Goal: Task Accomplishment & Management: Manage account settings

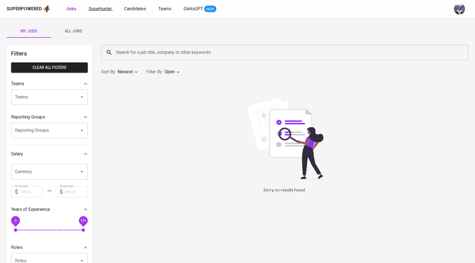
click at [103, 10] on span "Superhunter" at bounding box center [100, 8] width 23 height 5
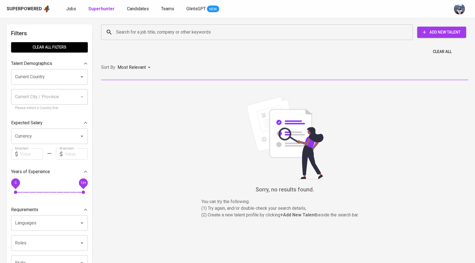
click at [142, 35] on input "Search for a job title, company or other keywords" at bounding box center [258, 32] width 287 height 11
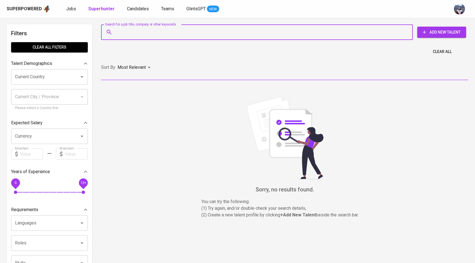
paste input "[EMAIL_ADDRESS][DOMAIN_NAME]"
type input "[EMAIL_ADDRESS][DOMAIN_NAME]"
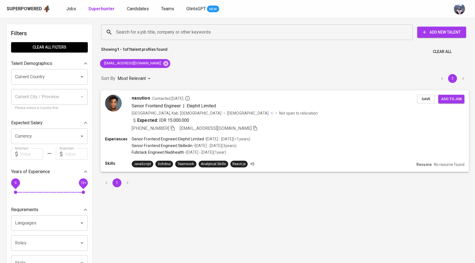
click at [112, 106] on img at bounding box center [113, 103] width 17 height 17
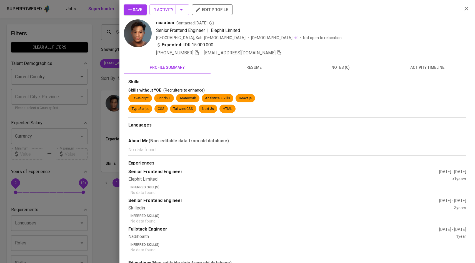
click at [448, 65] on span "activity timeline" at bounding box center [427, 67] width 80 height 7
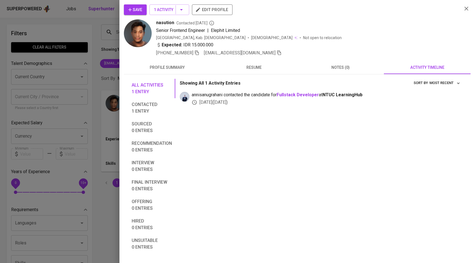
click at [140, 11] on span "Save" at bounding box center [135, 9] width 14 height 7
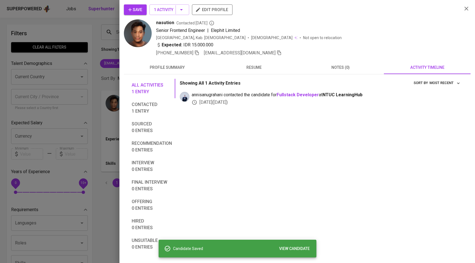
click at [109, 55] on div at bounding box center [237, 131] width 475 height 263
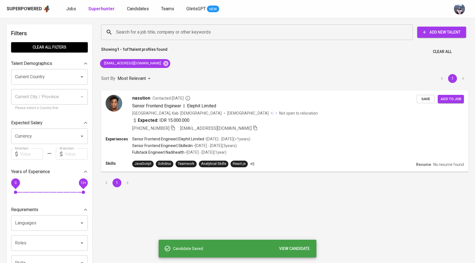
click at [133, 4] on div "Superpowered Jobs Superhunter Candidates Teams GlintsGPT NEW" at bounding box center [237, 9] width 475 height 18
click at [133, 7] on span "Candidates" at bounding box center [138, 8] width 22 height 5
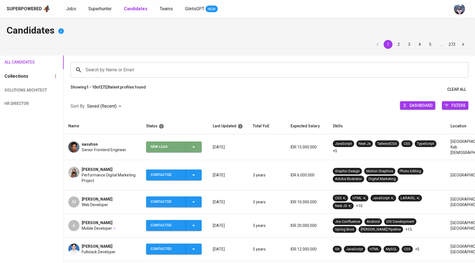
click at [194, 147] on icon "button" at bounding box center [193, 147] width 7 height 7
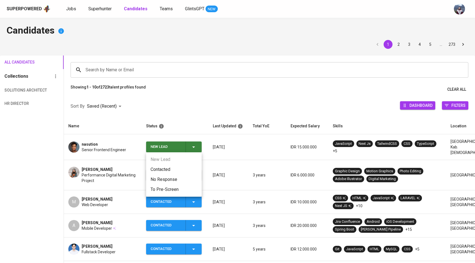
click at [171, 168] on li "Contacted" at bounding box center [174, 170] width 56 height 10
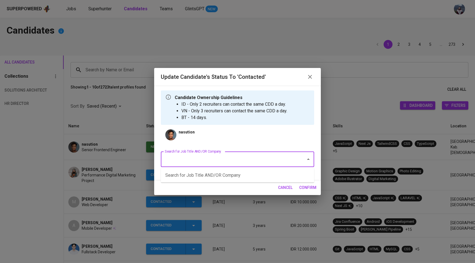
click at [189, 164] on input "Search for Job Title AND/OR Company" at bounding box center [229, 159] width 133 height 11
drag, startPoint x: 218, startPoint y: 157, endPoint x: 191, endPoint y: 159, distance: 26.5
click at [191, 159] on input "ntuc" at bounding box center [229, 159] width 133 height 11
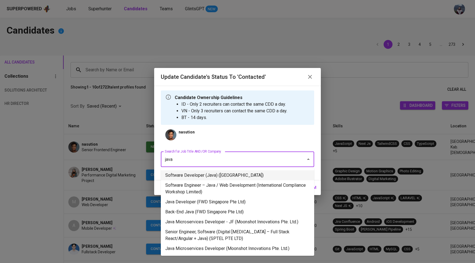
click at [213, 172] on li "Software Developer (Java) ([GEOGRAPHIC_DATA])" at bounding box center [237, 175] width 153 height 10
type input "java"
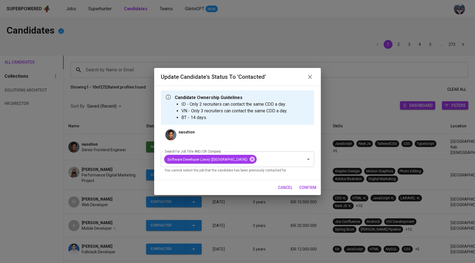
click at [308, 185] on span "confirm" at bounding box center [307, 187] width 17 height 7
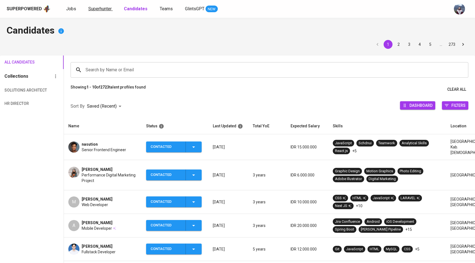
click at [95, 7] on span "Superhunter" at bounding box center [99, 8] width 23 height 5
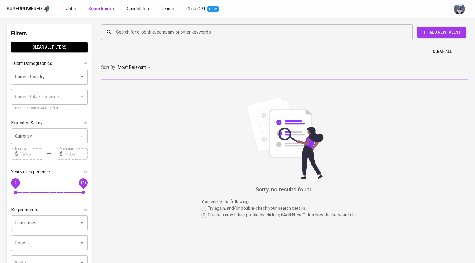
click at [127, 37] on input "Search for a job title, company or other keywords" at bounding box center [258, 32] width 287 height 11
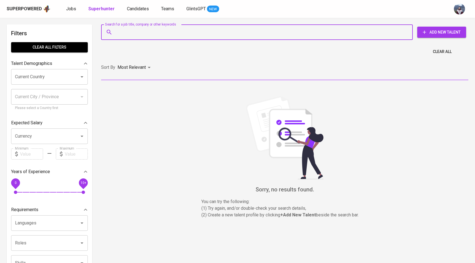
paste input "adityoprambudhi@gmail.com"
type input "adityoprambudhi@gmail.com"
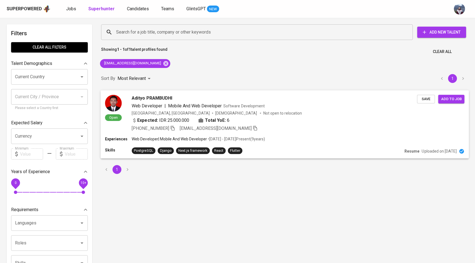
click at [122, 97] on div "Open Adityo PRAMBUDHI Web Developer | Mobile And Web Developer Software Develop…" at bounding box center [261, 113] width 312 height 37
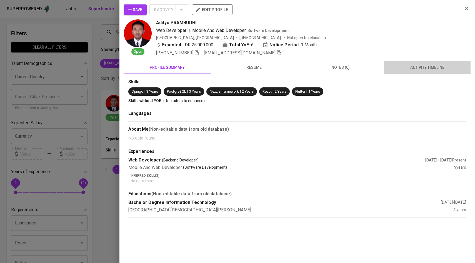
click at [410, 66] on span "activity timeline" at bounding box center [427, 67] width 80 height 7
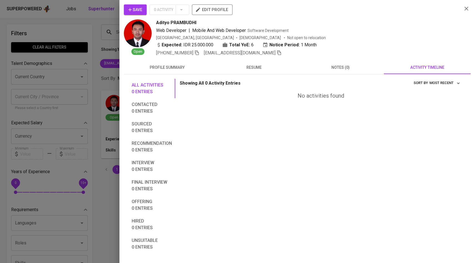
click at [260, 67] on span "resume" at bounding box center [254, 67] width 80 height 7
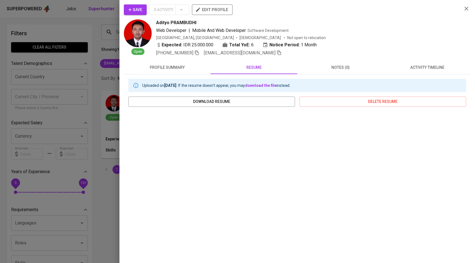
scroll to position [23, 0]
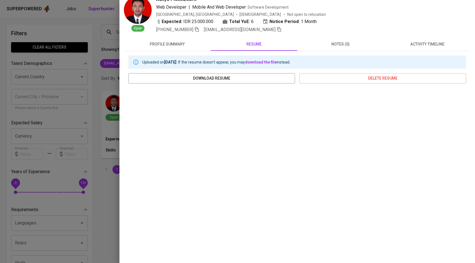
click at [96, 60] on div at bounding box center [237, 131] width 475 height 263
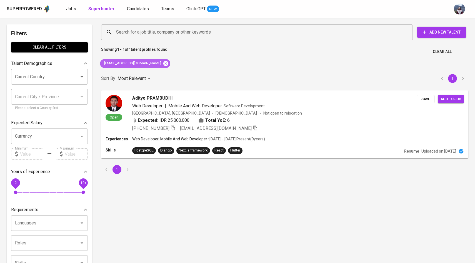
click at [163, 65] on icon at bounding box center [165, 63] width 5 height 5
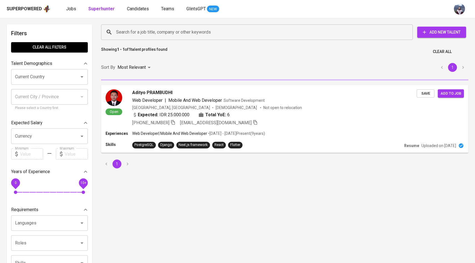
click at [156, 34] on input "Search for a job title, company or other keywords" at bounding box center [258, 32] width 287 height 11
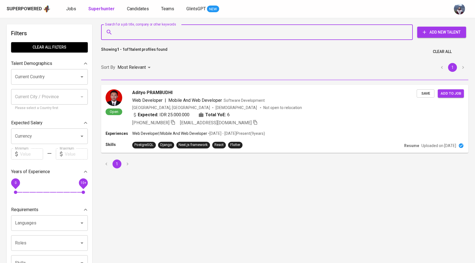
paste input "[EMAIL_ADDRESS][DOMAIN_NAME]"
type input "[EMAIL_ADDRESS][DOMAIN_NAME]"
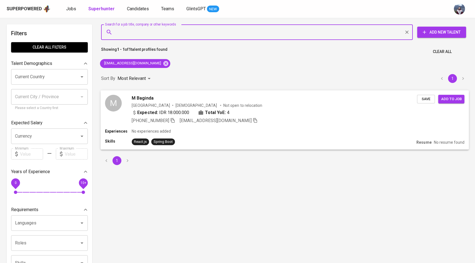
click at [118, 104] on div "M" at bounding box center [113, 103] width 17 height 17
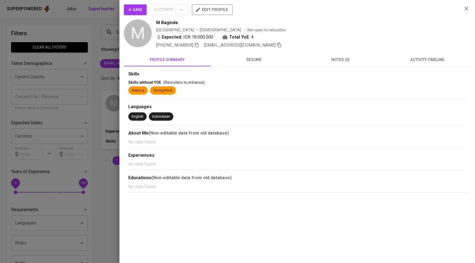
click at [406, 58] on span "activity timeline" at bounding box center [427, 59] width 80 height 7
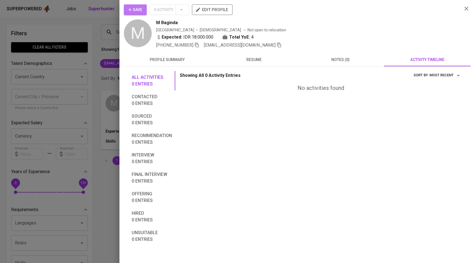
click at [139, 9] on span "Save" at bounding box center [135, 9] width 14 height 7
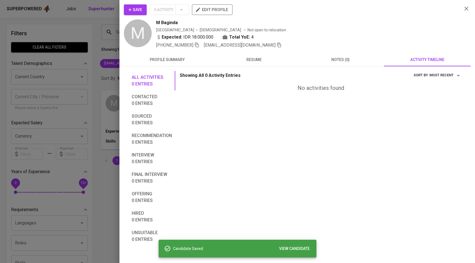
click at [65, 73] on div at bounding box center [237, 131] width 475 height 263
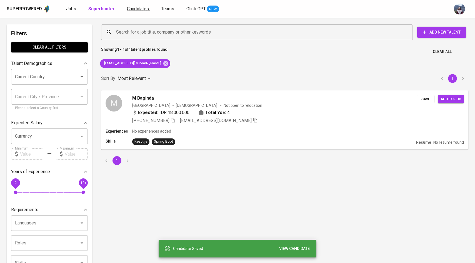
click at [131, 11] on link "Candidates" at bounding box center [138, 9] width 23 height 7
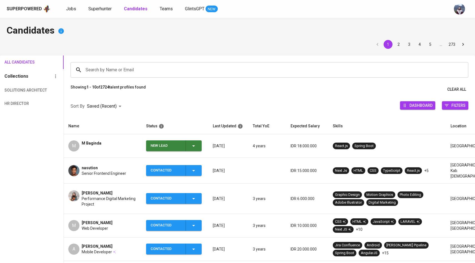
click at [198, 146] on span "New Lead" at bounding box center [173, 145] width 51 height 11
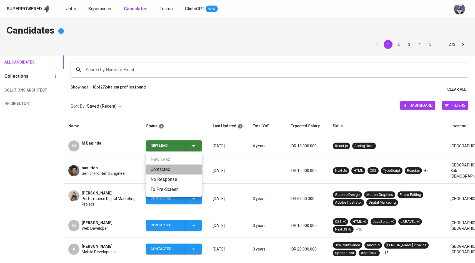
click at [169, 168] on li "Contacted" at bounding box center [174, 170] width 56 height 10
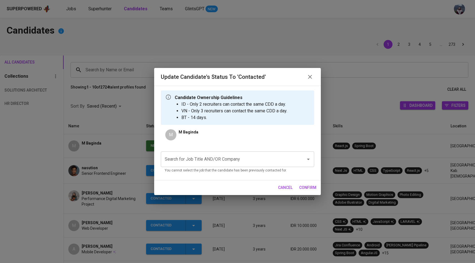
click at [200, 154] on input "Search for Job Title AND/OR Company" at bounding box center [229, 159] width 133 height 11
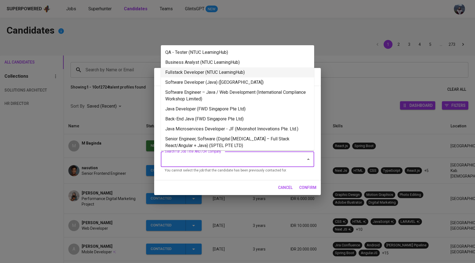
click at [224, 71] on li "Fullstack Developer (NTUC LearningHub)" at bounding box center [237, 72] width 153 height 10
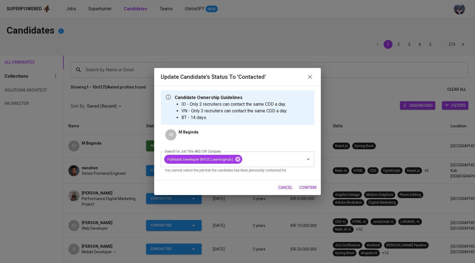
click at [307, 181] on div "cancel confirm" at bounding box center [237, 187] width 167 height 15
click at [307, 186] on span "confirm" at bounding box center [307, 187] width 17 height 7
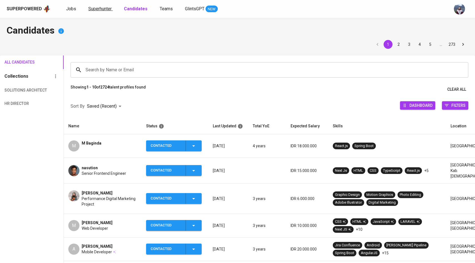
click at [98, 9] on span "Superhunter" at bounding box center [99, 8] width 23 height 5
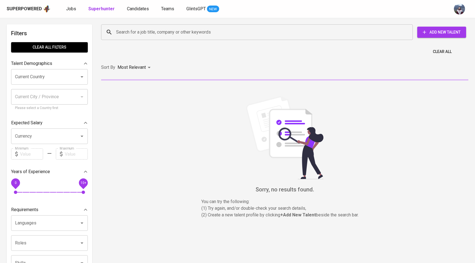
click at [138, 35] on input "Search for a job title, company or other keywords" at bounding box center [258, 32] width 287 height 11
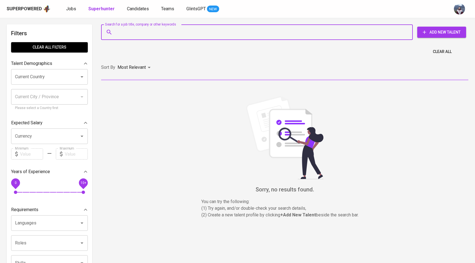
paste input "[EMAIL_ADDRESS][DOMAIN_NAME]"
type input "[EMAIL_ADDRESS][DOMAIN_NAME]"
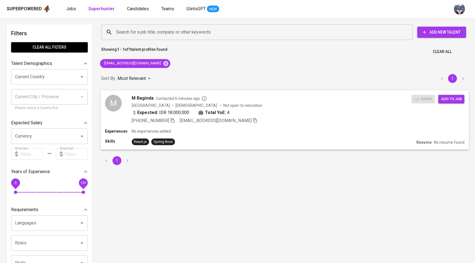
click at [128, 110] on div "M M Baginda Contacted 6 minutes ago Indonesia Male Not open to relocation Expec…" at bounding box center [258, 109] width 306 height 29
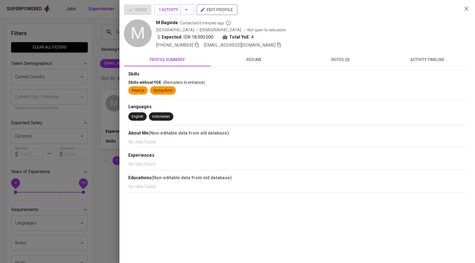
click at [432, 49] on div "Saved 1 Activity edit profile M M Baginda Contacted 6 minutes ago Indonesia Mal…" at bounding box center [297, 98] width 346 height 188
click at [428, 60] on span "activity timeline" at bounding box center [427, 59] width 80 height 7
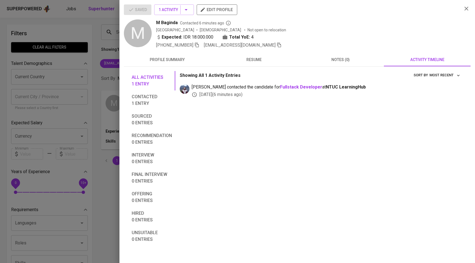
click at [91, 47] on div at bounding box center [237, 131] width 475 height 263
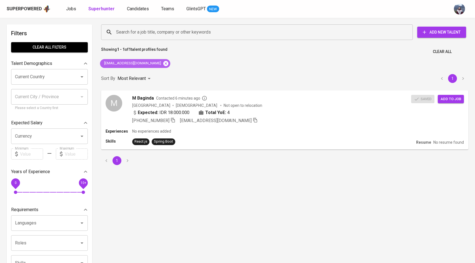
click at [163, 63] on icon at bounding box center [165, 63] width 5 height 5
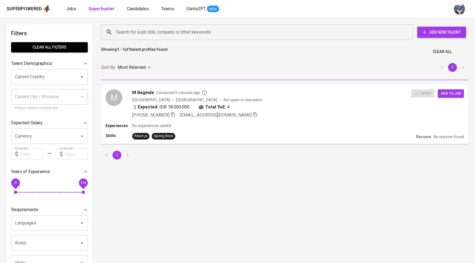
click at [155, 33] on input "Search for a job title, company or other keywords" at bounding box center [258, 32] width 287 height 11
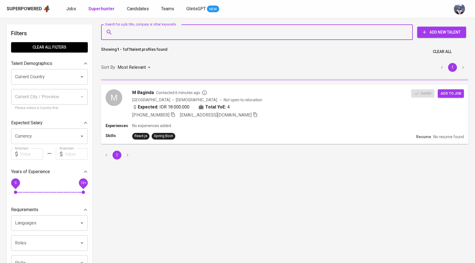
paste input "[EMAIL_ADDRESS][DOMAIN_NAME]"
type input "[EMAIL_ADDRESS][DOMAIN_NAME]"
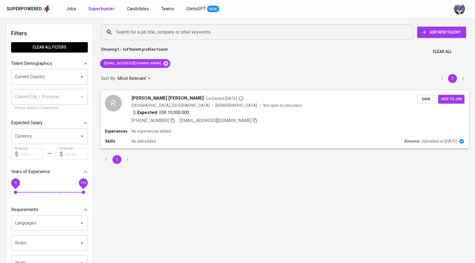
click at [114, 99] on div "R" at bounding box center [113, 103] width 17 height 17
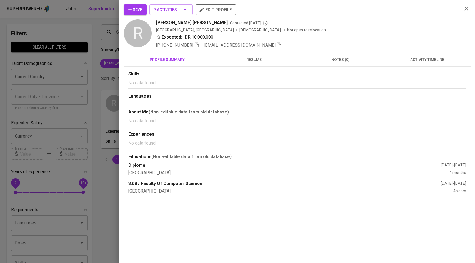
click at [418, 65] on button "activity timeline" at bounding box center [427, 59] width 87 height 13
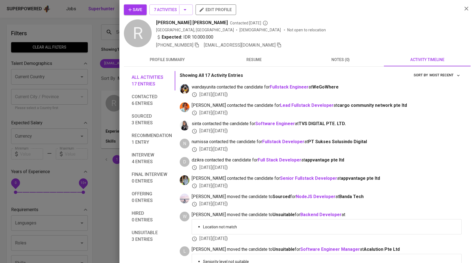
click at [144, 8] on button "Save" at bounding box center [135, 9] width 23 height 11
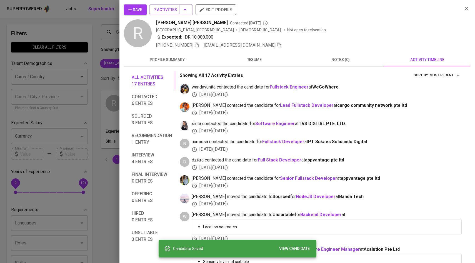
click at [95, 74] on div at bounding box center [237, 131] width 475 height 263
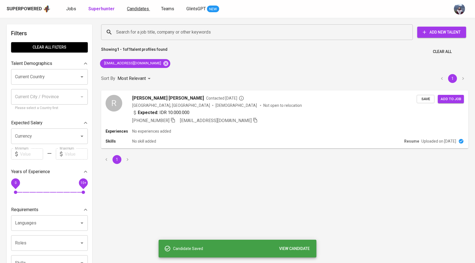
click at [142, 9] on span "Candidates" at bounding box center [138, 8] width 22 height 5
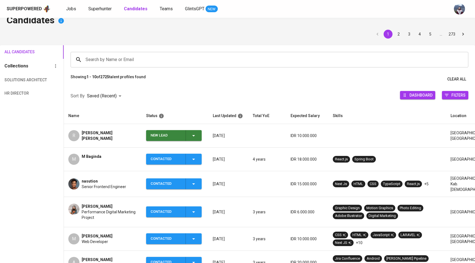
scroll to position [11, 0]
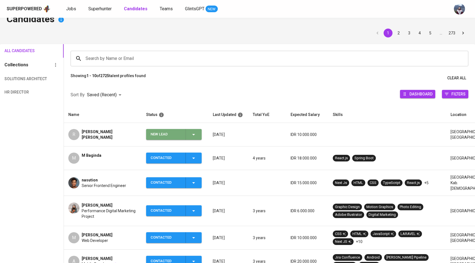
click at [190, 132] on div "New Lead" at bounding box center [173, 134] width 46 height 11
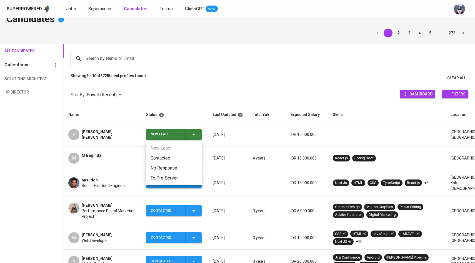
click at [167, 159] on li "Contacted" at bounding box center [174, 158] width 56 height 10
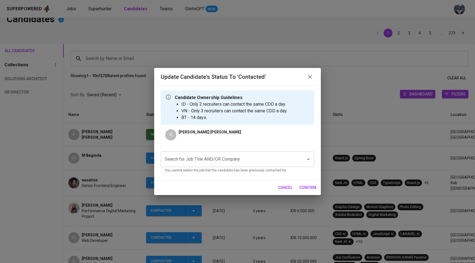
click at [217, 159] on input "Search for Job Title AND/OR Company" at bounding box center [229, 159] width 133 height 11
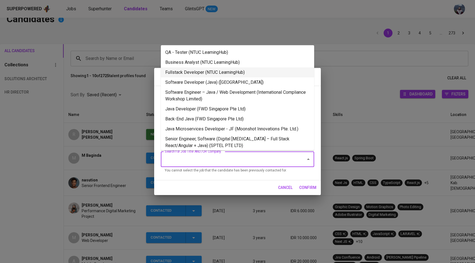
click at [217, 76] on li "Fullstack Developer (NTUC LearningHub)" at bounding box center [237, 72] width 153 height 10
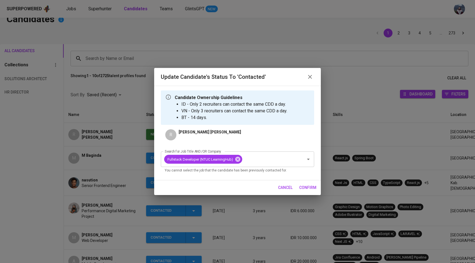
click at [307, 188] on span "confirm" at bounding box center [307, 187] width 17 height 7
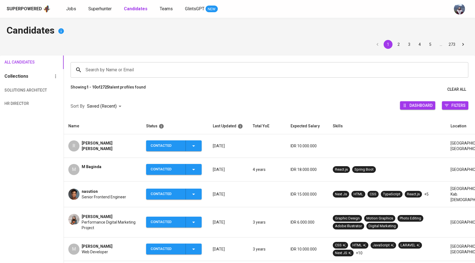
scroll to position [11, 0]
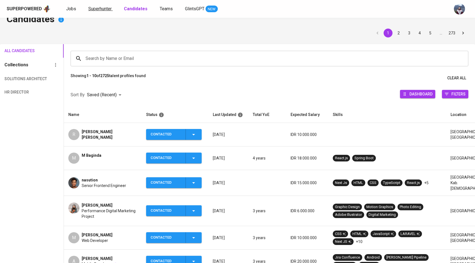
click at [105, 10] on span "Superhunter" at bounding box center [99, 8] width 23 height 5
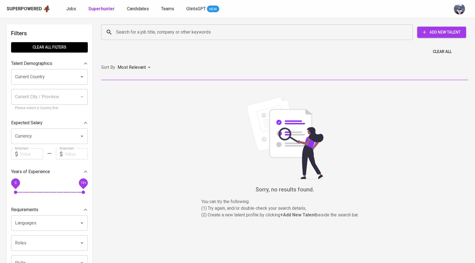
click at [130, 28] on input "Search for a job title, company or other keywords" at bounding box center [258, 32] width 287 height 11
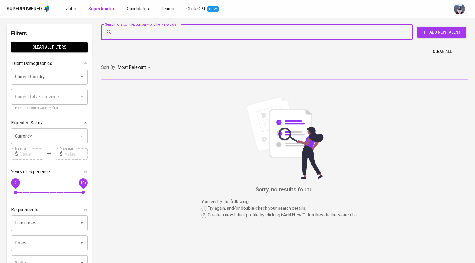
paste input "[EMAIL_ADDRESS][DOMAIN_NAME]"
type input "[EMAIL_ADDRESS][DOMAIN_NAME]"
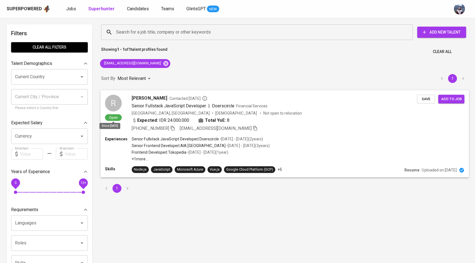
click at [114, 115] on div "Open" at bounding box center [113, 117] width 17 height 7
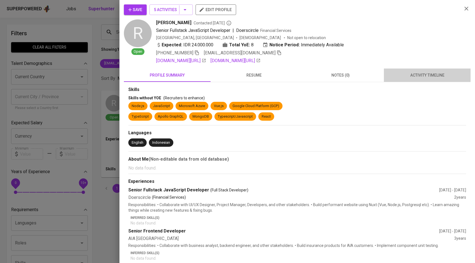
click at [404, 79] on button "activity timeline" at bounding box center [427, 75] width 87 height 13
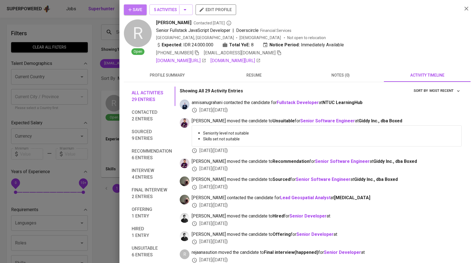
click at [141, 11] on span "Save" at bounding box center [135, 9] width 14 height 7
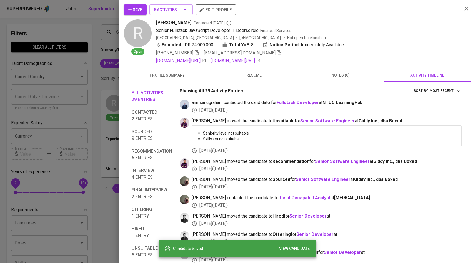
click at [87, 72] on div at bounding box center [237, 131] width 475 height 263
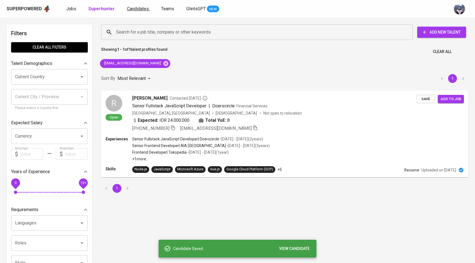
click at [131, 8] on span "Candidates" at bounding box center [138, 8] width 22 height 5
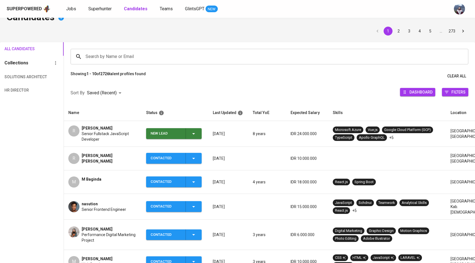
scroll to position [26, 0]
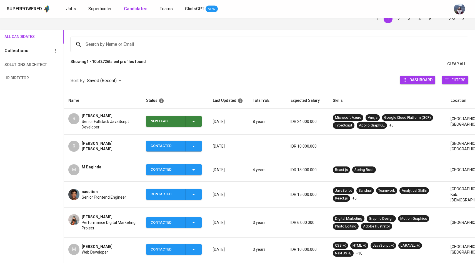
click at [193, 122] on icon "button" at bounding box center [193, 121] width 7 height 7
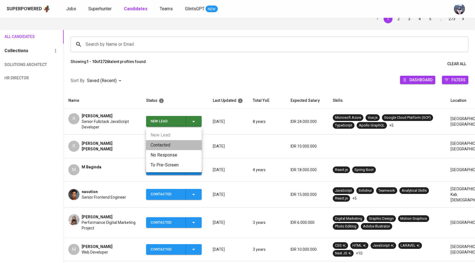
click at [165, 145] on li "Contacted" at bounding box center [174, 145] width 56 height 10
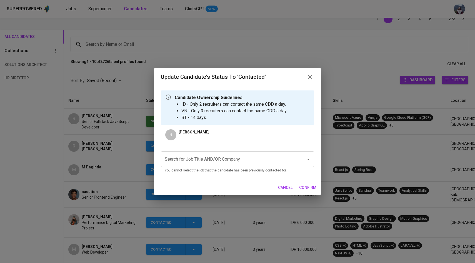
click at [185, 153] on div "Search for Job Title AND/OR Company" at bounding box center [237, 160] width 153 height 16
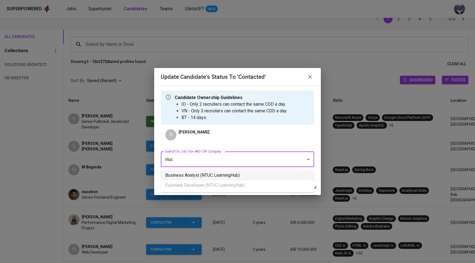
click at [196, 174] on li "Business Analyst (NTUC LearningHub)" at bounding box center [237, 175] width 153 height 10
type input "ntuc"
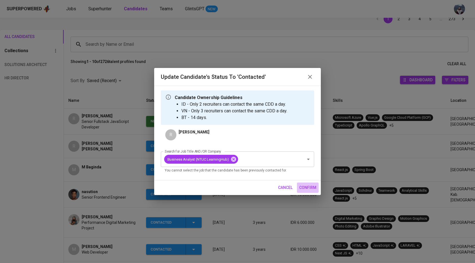
click at [306, 185] on span "confirm" at bounding box center [307, 187] width 17 height 7
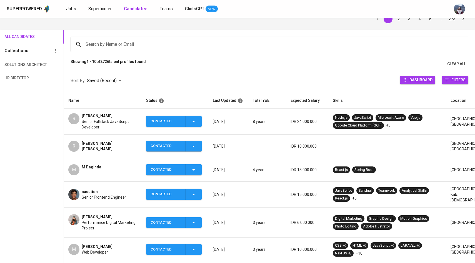
click at [99, 15] on div "Superpowered Jobs Superhunter Candidates Teams GlintsGPT NEW" at bounding box center [237, 9] width 475 height 18
click at [99, 9] on span "Superhunter" at bounding box center [99, 8] width 23 height 5
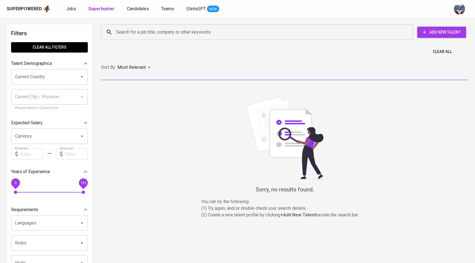
click at [113, 31] on div "Search for a job title, company or other keywords" at bounding box center [256, 32] width 311 height 16
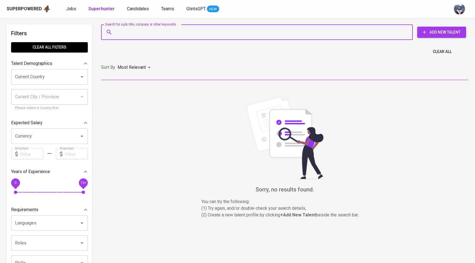
paste input "[EMAIL_ADDRESS][DOMAIN_NAME]"
type input "[EMAIL_ADDRESS][DOMAIN_NAME]"
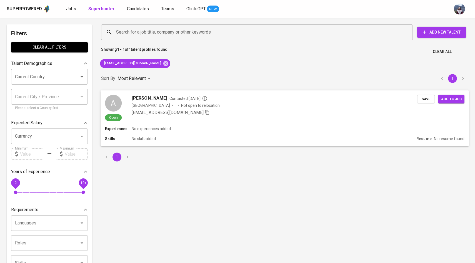
click at [115, 95] on div "A" at bounding box center [113, 103] width 17 height 17
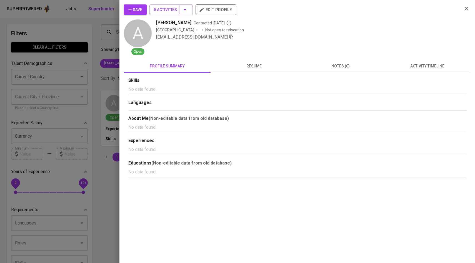
click at [443, 65] on span "activity timeline" at bounding box center [427, 66] width 80 height 7
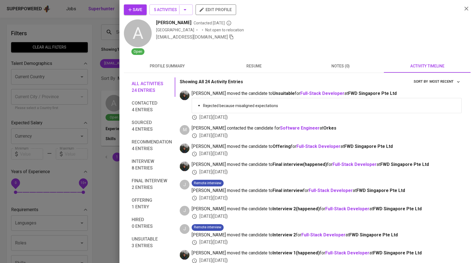
click at [136, 13] on button "Save" at bounding box center [135, 9] width 23 height 11
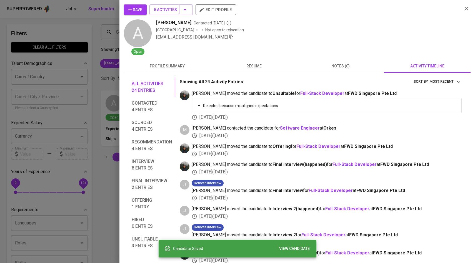
click at [89, 75] on div at bounding box center [237, 131] width 475 height 263
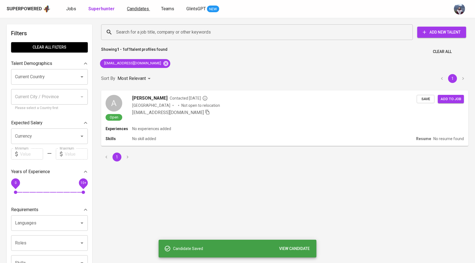
click at [144, 8] on span "Candidates" at bounding box center [138, 8] width 22 height 5
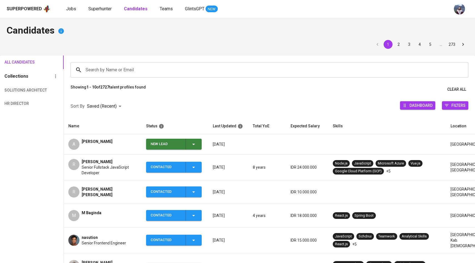
click at [193, 144] on icon "button" at bounding box center [193, 144] width 3 height 1
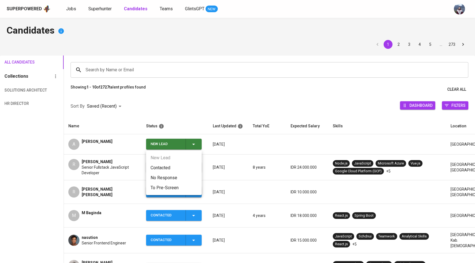
click at [166, 169] on li "Contacted" at bounding box center [174, 168] width 56 height 10
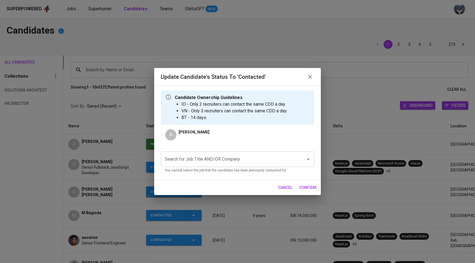
click at [209, 158] on input "Search for Job Title AND/OR Company" at bounding box center [229, 159] width 133 height 11
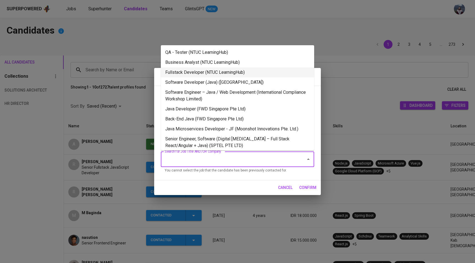
click at [215, 72] on li "Fullstack Developer (NTUC LearningHub)" at bounding box center [237, 72] width 153 height 10
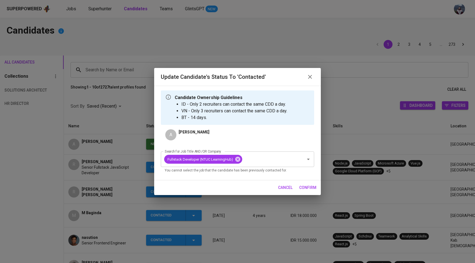
click at [308, 188] on span "confirm" at bounding box center [307, 187] width 17 height 7
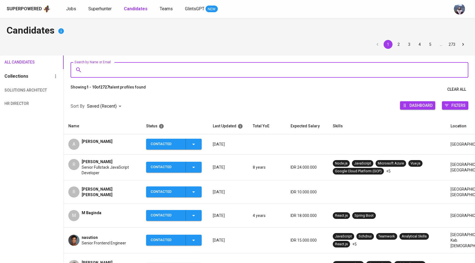
click at [137, 66] on input "Search by Name or Email" at bounding box center [270, 70] width 373 height 11
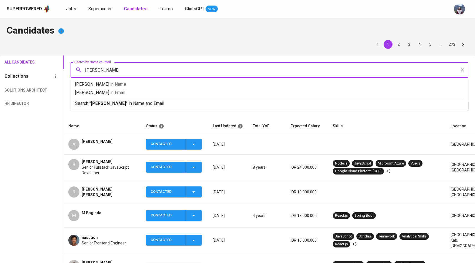
type input "[PERSON_NAME]"
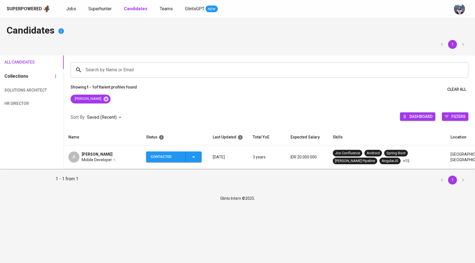
click at [79, 155] on div "A" at bounding box center [73, 157] width 11 height 11
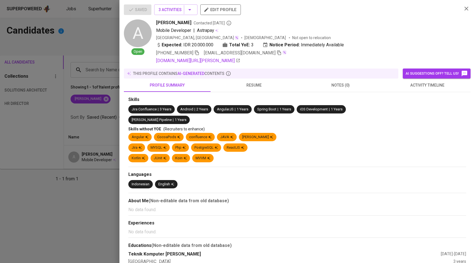
click at [437, 85] on span "activity timeline" at bounding box center [427, 85] width 80 height 7
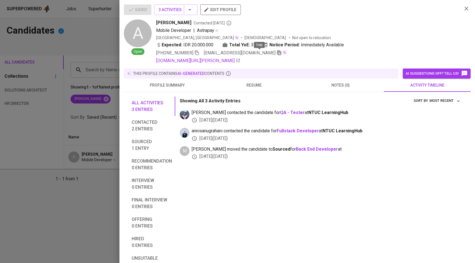
click at [276, 54] on icon "button" at bounding box center [278, 52] width 5 height 5
click at [80, 62] on div at bounding box center [237, 131] width 475 height 263
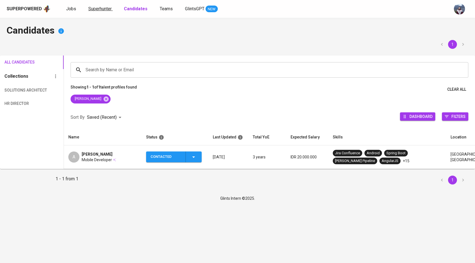
click at [108, 9] on span "Superhunter" at bounding box center [99, 8] width 23 height 5
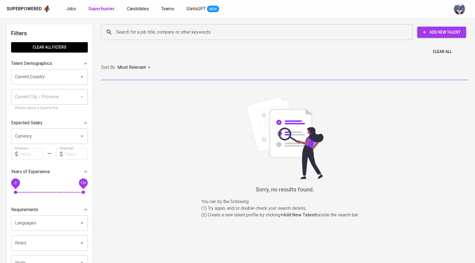
click at [123, 33] on input "Search for a job title, company or other keywords" at bounding box center [258, 32] width 287 height 11
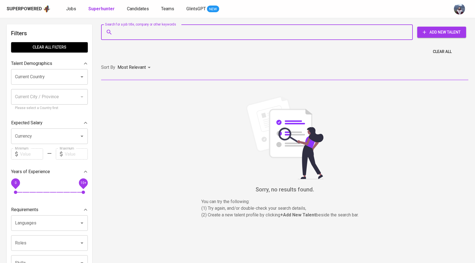
paste input "[EMAIL_ADDRESS][DOMAIN_NAME]"
type input "[EMAIL_ADDRESS][DOMAIN_NAME]"
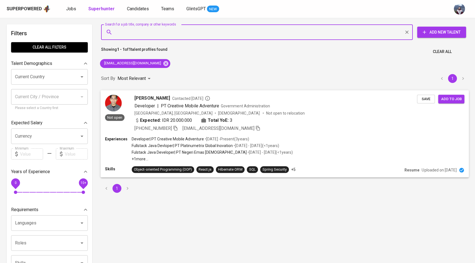
click at [105, 100] on div "Not open" at bounding box center [114, 108] width 19 height 27
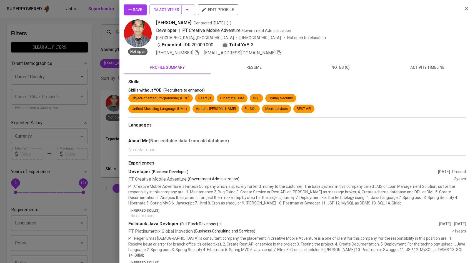
click at [405, 70] on span "activity timeline" at bounding box center [427, 67] width 80 height 7
